Goal: Task Accomplishment & Management: Manage account settings

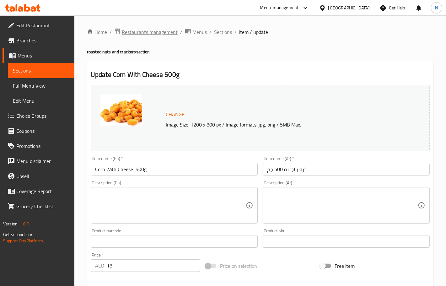
click at [157, 33] on span "Restaurants management" at bounding box center [150, 32] width 56 height 8
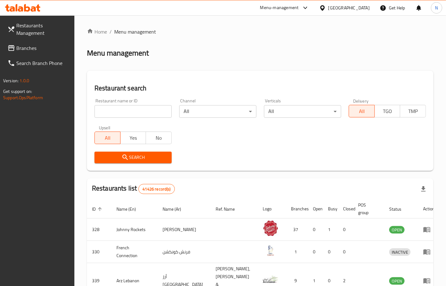
click at [33, 44] on span "Branches" at bounding box center [42, 48] width 53 height 8
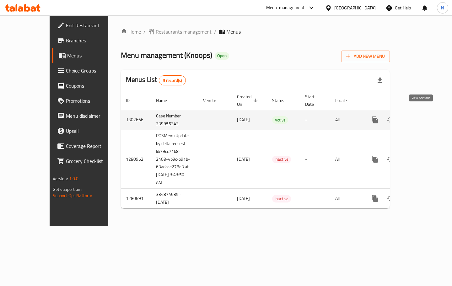
click at [424, 116] on icon "enhanced table" at bounding box center [420, 120] width 8 height 8
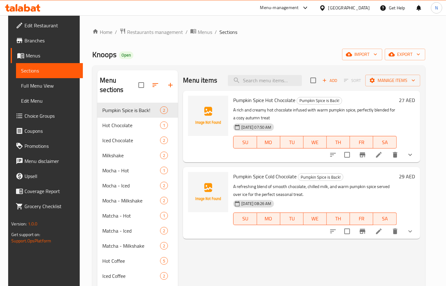
click at [33, 23] on span "Edit Restaurant" at bounding box center [50, 26] width 53 height 8
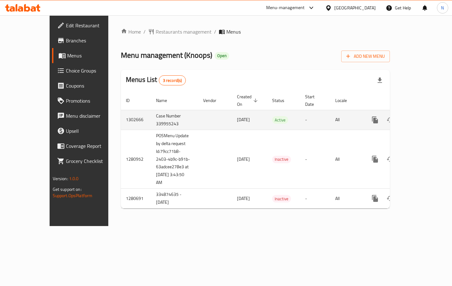
click at [424, 116] on icon "enhanced table" at bounding box center [420, 120] width 8 height 8
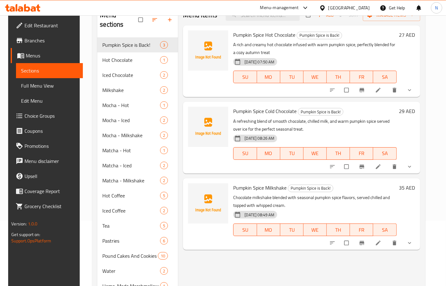
scroll to position [78, 0]
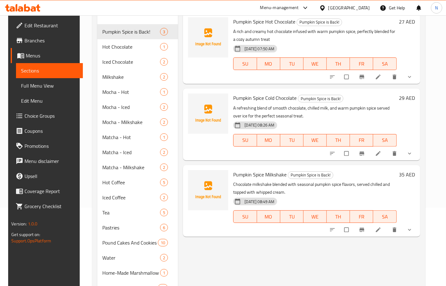
click at [45, 114] on span "Choice Groups" at bounding box center [50, 116] width 53 height 8
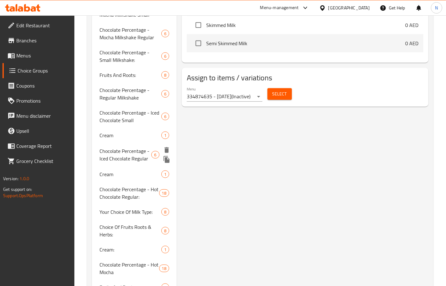
scroll to position [353, 0]
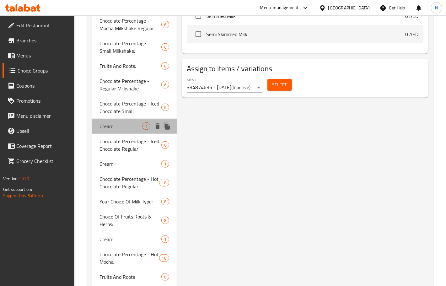
click at [139, 126] on span "Cream" at bounding box center [120, 126] width 43 height 8
type input "Cream"
type input "كريمة"
type input "1"
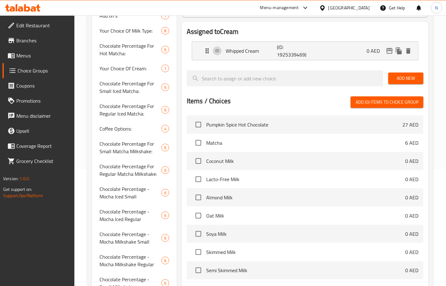
scroll to position [78, 0]
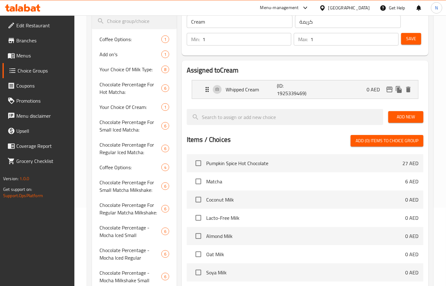
click at [283, 37] on input "1" at bounding box center [246, 39] width 89 height 13
click at [414, 40] on span "Save" at bounding box center [411, 39] width 10 height 8
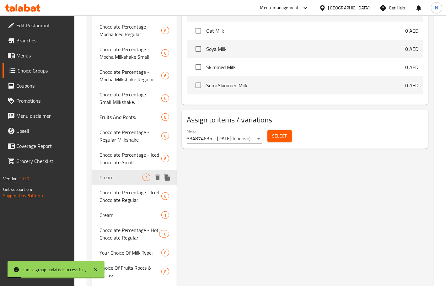
scroll to position [314, 0]
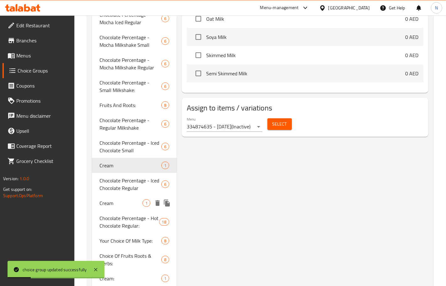
click at [140, 204] on span "Cream" at bounding box center [120, 203] width 43 height 8
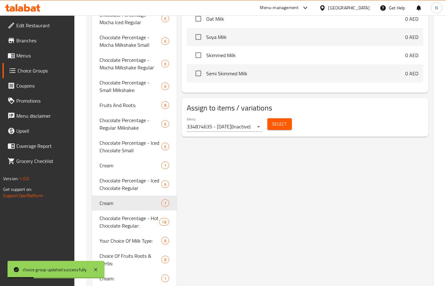
type input "0"
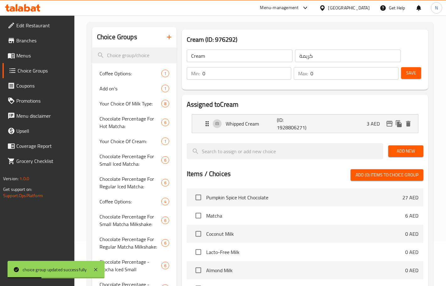
scroll to position [39, 0]
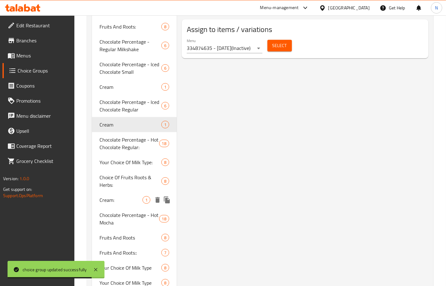
click at [127, 200] on span "Cream:" at bounding box center [120, 200] width 43 height 8
type input "Cream:"
type input "كريمة:"
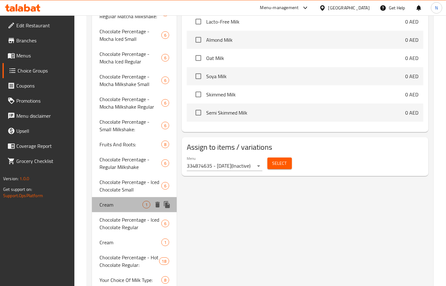
click at [114, 203] on span "Cream" at bounding box center [120, 205] width 43 height 8
type input "Cream"
type input "كريمة"
type input "1"
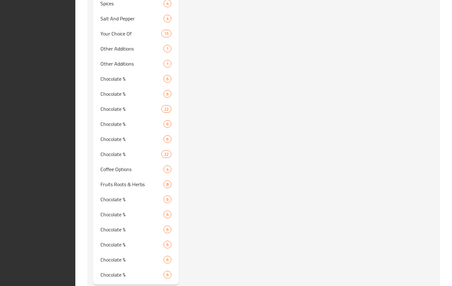
scroll to position [904, 0]
